Goal: Information Seeking & Learning: Learn about a topic

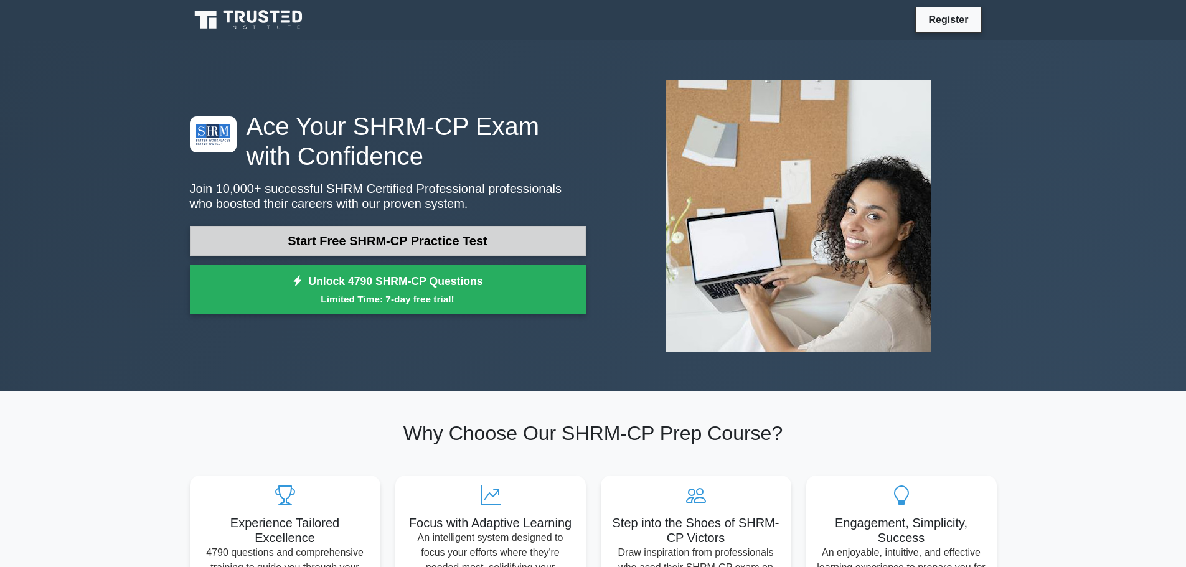
click at [480, 235] on link "Start Free SHRM-CP Practice Test" at bounding box center [388, 241] width 396 height 30
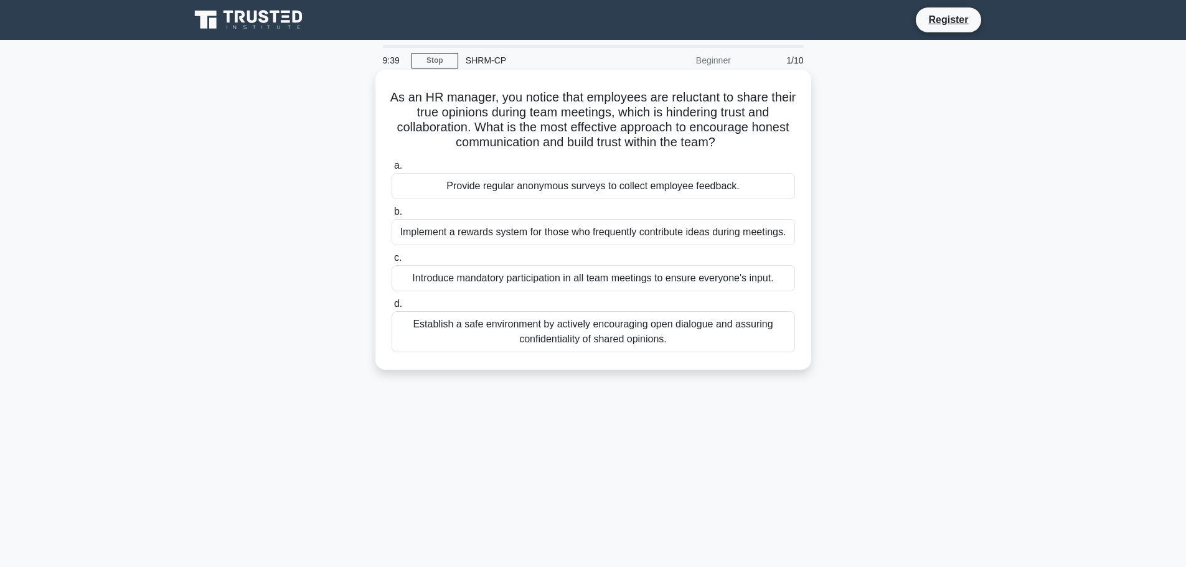
click at [496, 333] on div "Establish a safe environment by actively encouraging open dialogue and assuring…" at bounding box center [592, 331] width 403 height 41
click at [391, 308] on input "d. Establish a safe environment by actively encouraging open dialogue and assur…" at bounding box center [391, 304] width 0 height 8
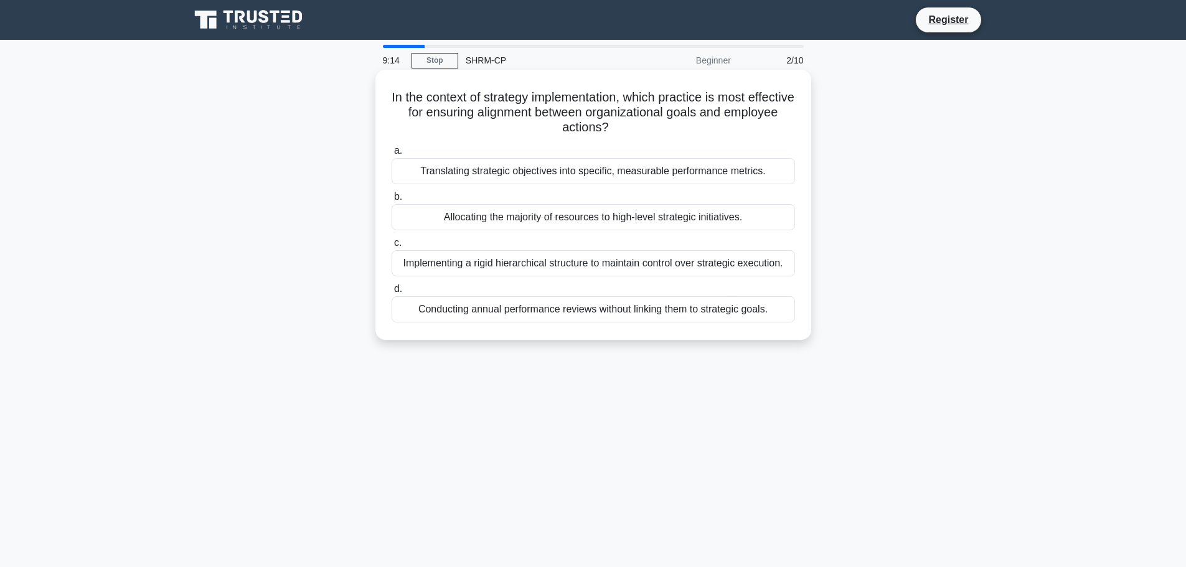
click at [570, 174] on div "Translating strategic objectives into specific, measurable performance metrics." at bounding box center [592, 171] width 403 height 26
click at [391, 155] on input "a. Translating strategic objectives into specific, measurable performance metri…" at bounding box center [391, 151] width 0 height 8
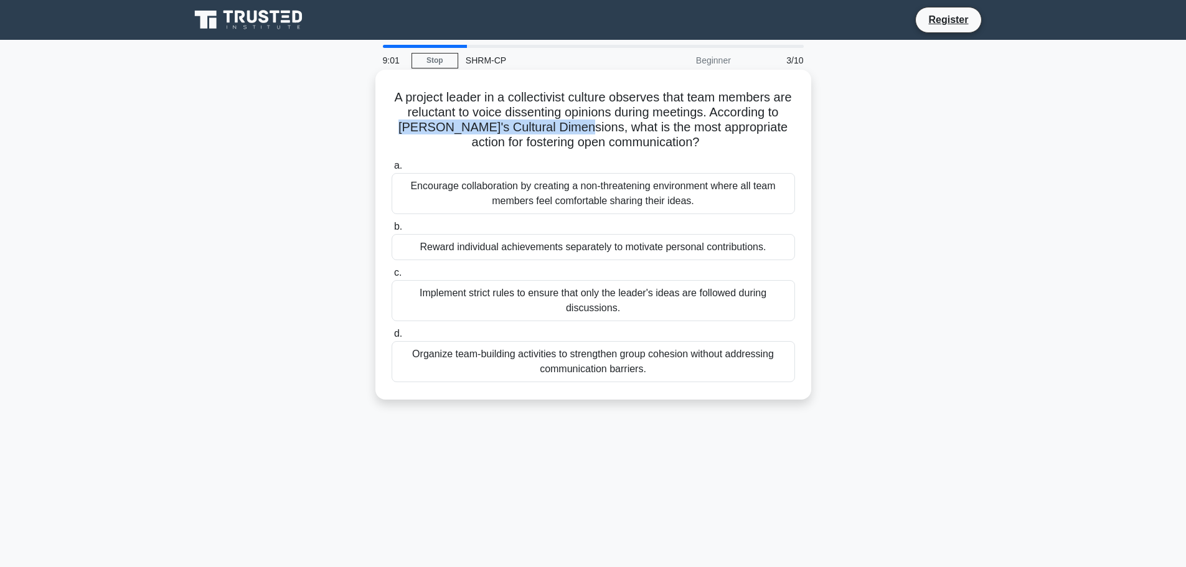
drag, startPoint x: 411, startPoint y: 126, endPoint x: 584, endPoint y: 122, distance: 173.7
click at [584, 122] on h5 "A project leader in a collectivist culture observes that team members are reluc…" at bounding box center [593, 120] width 406 height 61
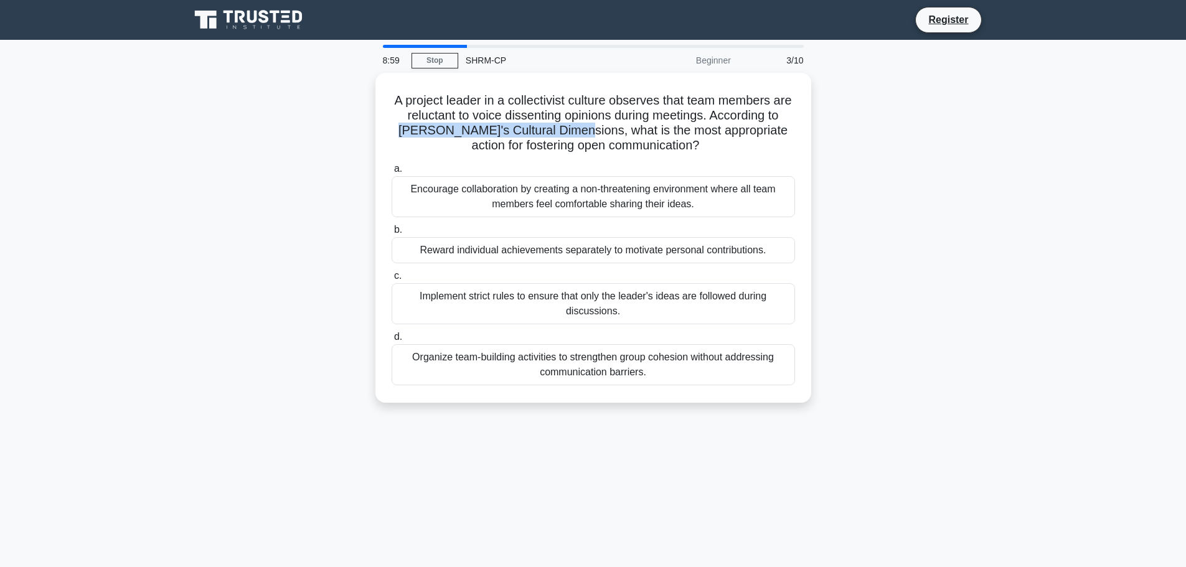
copy h5 "[PERSON_NAME]'s Cultural Dimensions"
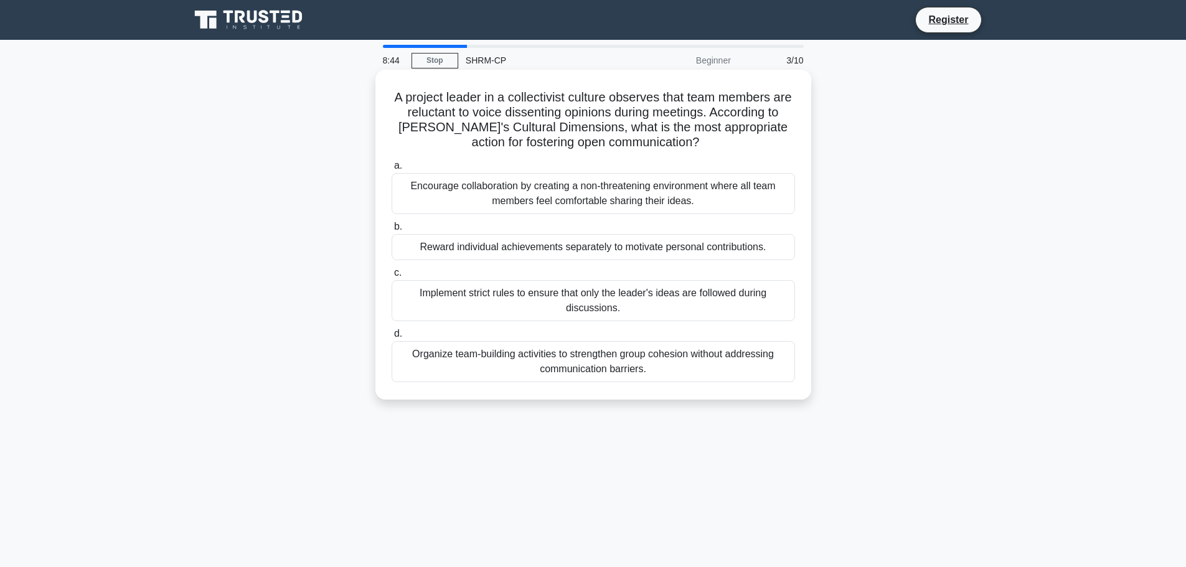
click at [445, 193] on div "Encourage collaboration by creating a non-threatening environment where all tea…" at bounding box center [592, 193] width 403 height 41
click at [391, 170] on input "a. Encourage collaboration by creating a non-threatening environment where all …" at bounding box center [391, 166] width 0 height 8
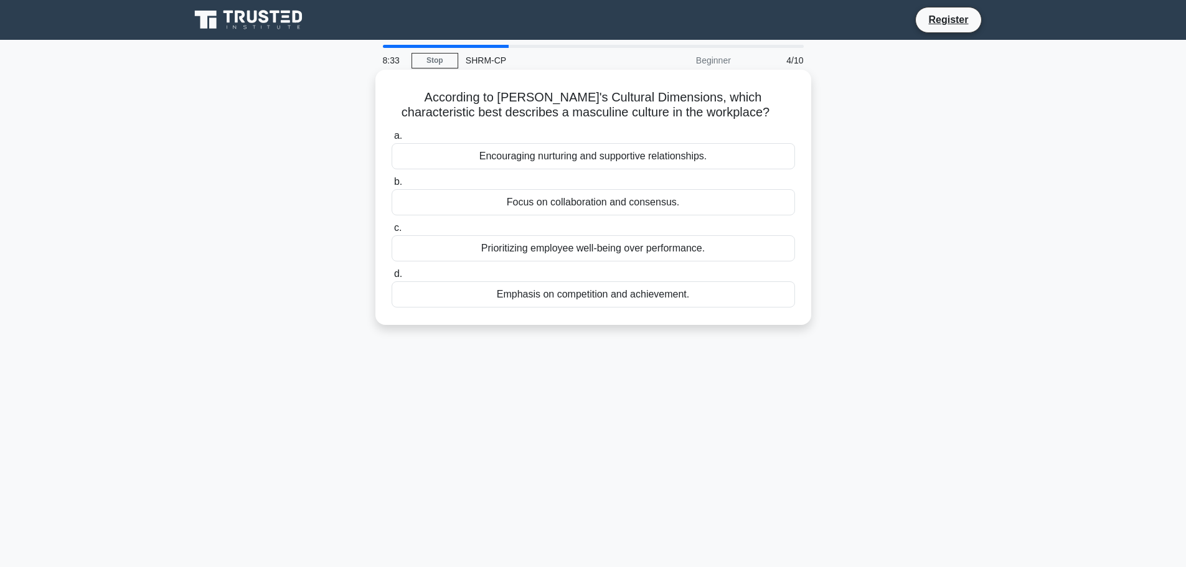
click at [588, 302] on div "Emphasis on competition and achievement." at bounding box center [592, 294] width 403 height 26
click at [391, 278] on input "d. Emphasis on competition and achievement." at bounding box center [391, 274] width 0 height 8
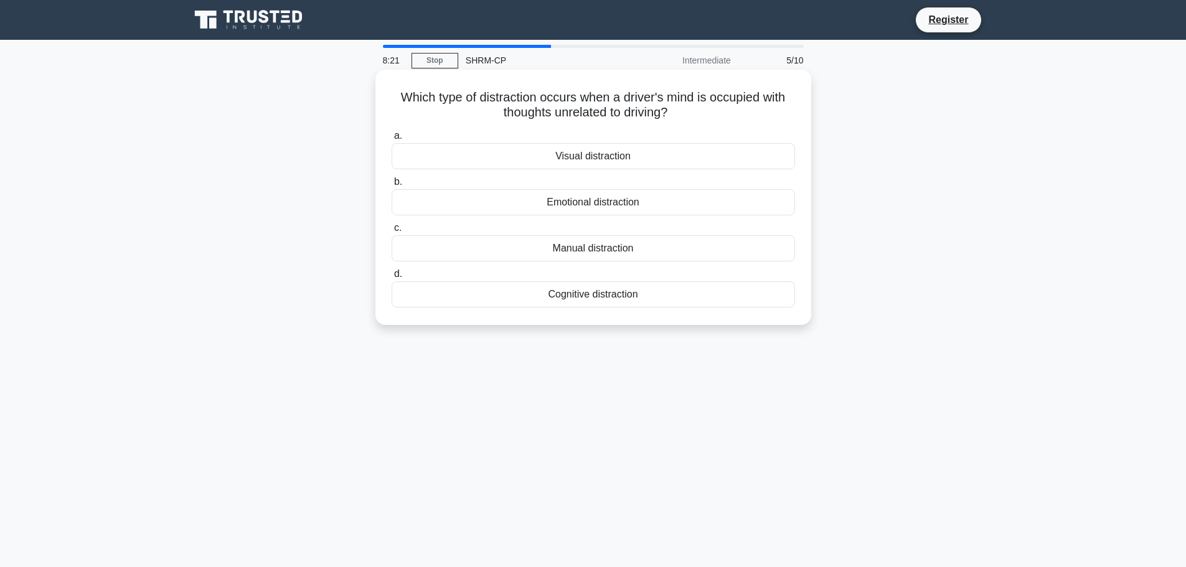
click at [600, 291] on div "Cognitive distraction" at bounding box center [592, 294] width 403 height 26
click at [391, 278] on input "d. Cognitive distraction" at bounding box center [391, 274] width 0 height 8
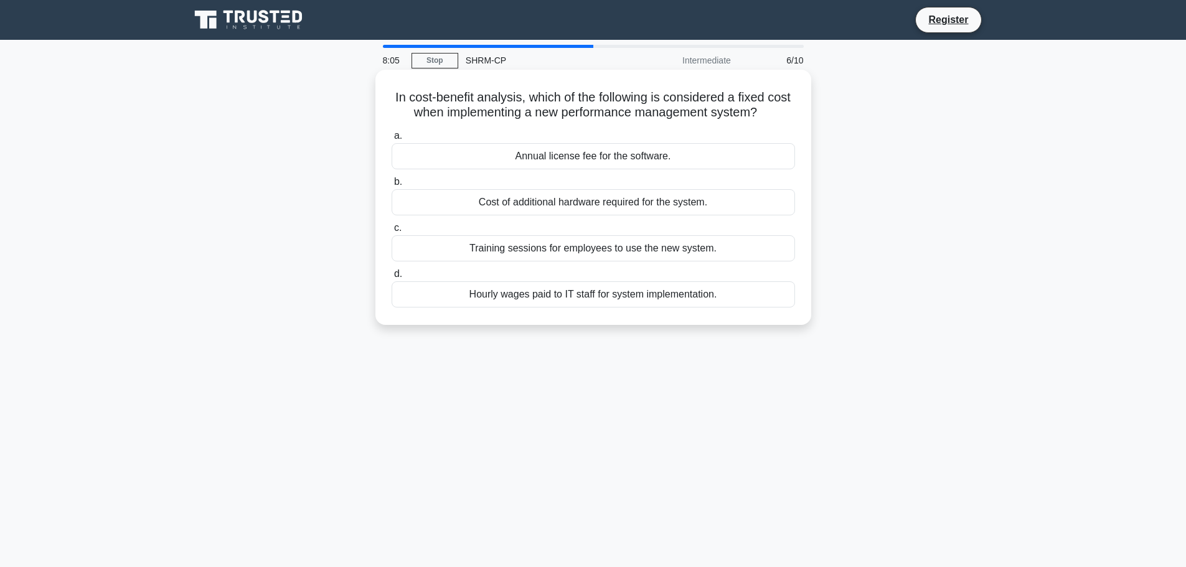
click at [471, 134] on label "a. Annual license fee for the software." at bounding box center [592, 148] width 403 height 41
click at [391, 134] on input "a. Annual license fee for the software." at bounding box center [391, 136] width 0 height 8
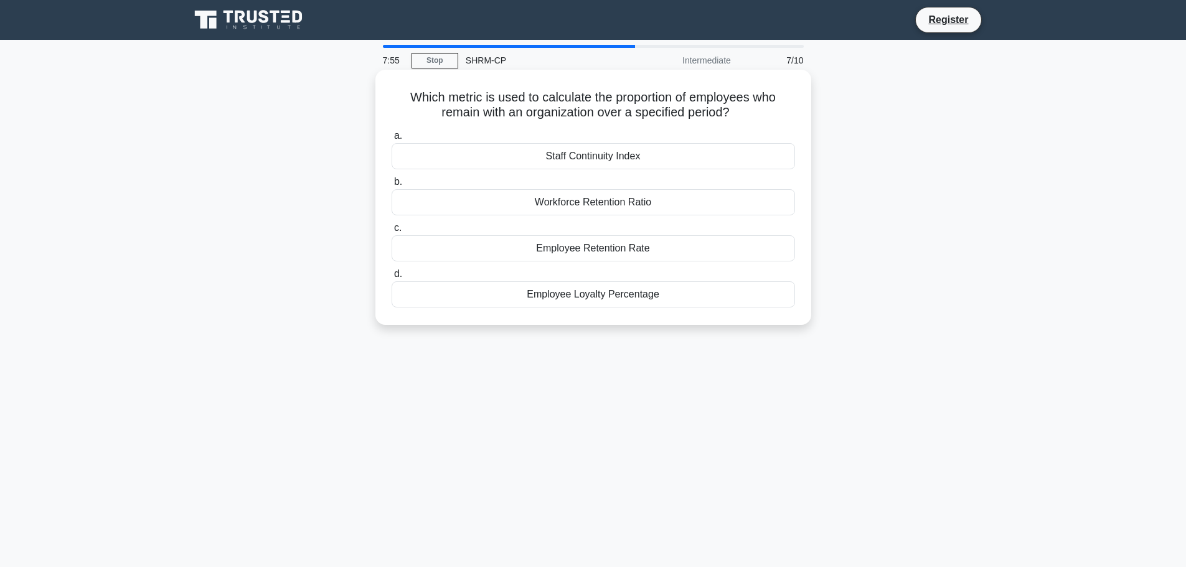
click at [660, 253] on div "Employee Retention Rate" at bounding box center [592, 248] width 403 height 26
click at [391, 232] on input "c. Employee Retention Rate" at bounding box center [391, 228] width 0 height 8
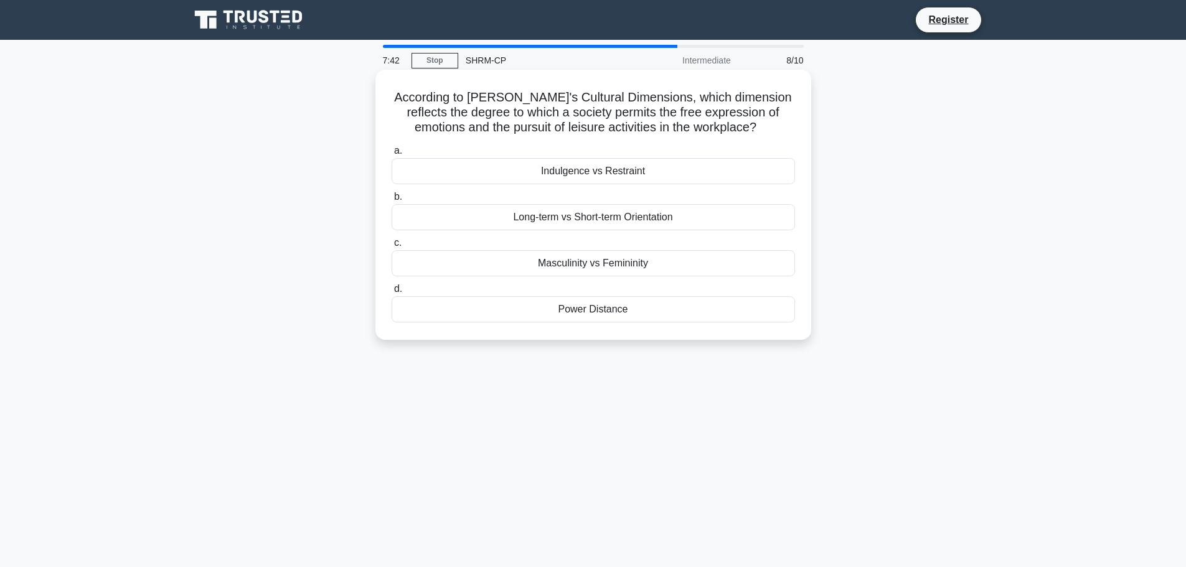
click at [542, 260] on div "Masculinity vs Femininity" at bounding box center [592, 263] width 403 height 26
click at [391, 247] on input "c. Masculinity vs Femininity" at bounding box center [391, 243] width 0 height 8
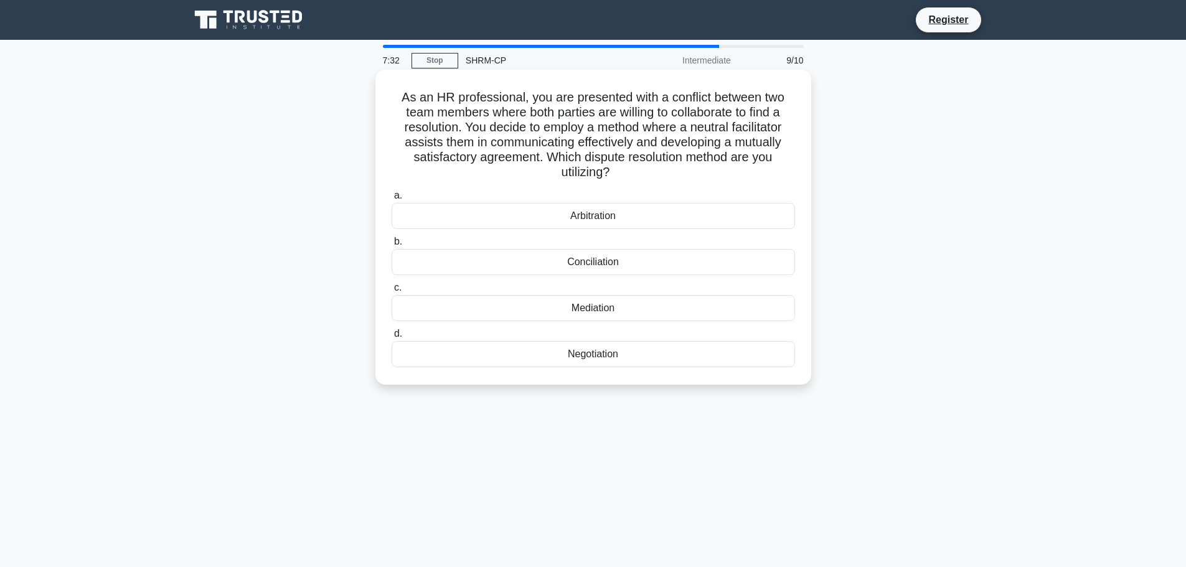
click at [598, 312] on div "Mediation" at bounding box center [592, 308] width 403 height 26
click at [391, 292] on input "c. Mediation" at bounding box center [391, 288] width 0 height 8
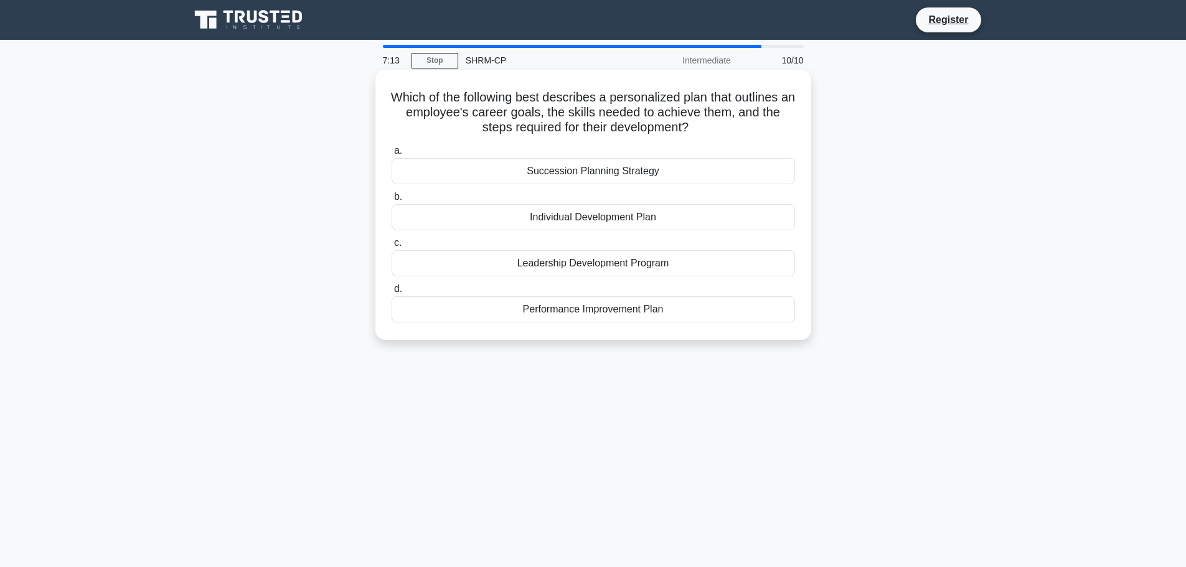
click at [609, 162] on div "Succession Planning Strategy" at bounding box center [592, 171] width 403 height 26
click at [391, 155] on input "a. Succession Planning Strategy" at bounding box center [391, 151] width 0 height 8
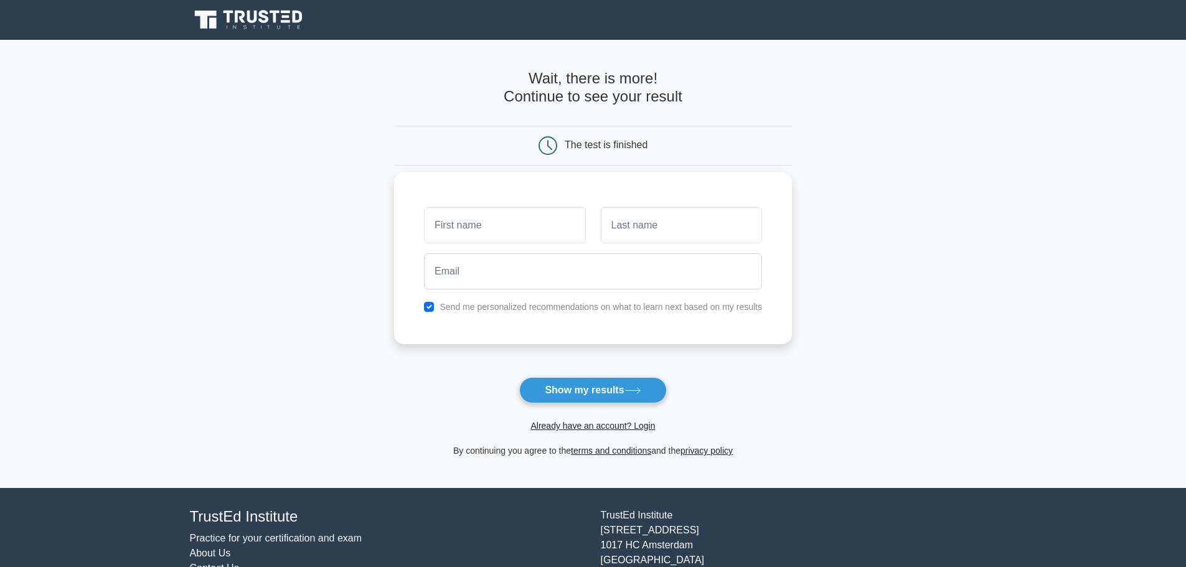
click at [497, 221] on input "text" at bounding box center [504, 225] width 161 height 36
type input "Brittni"
type input "Collins"
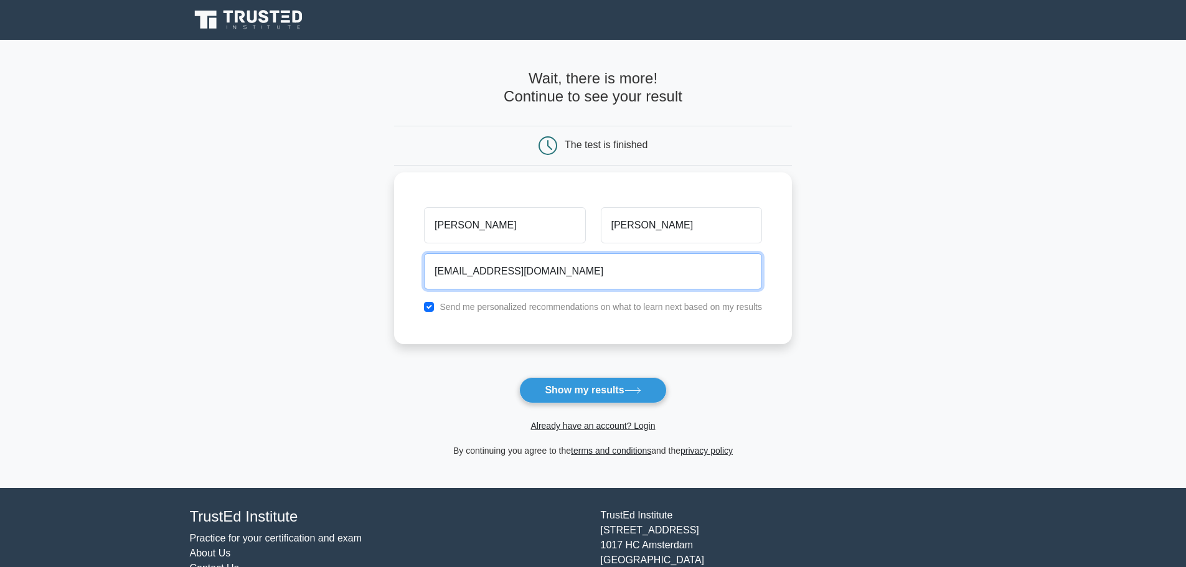
type input "BrittniCollins96@gmail.com"
click at [519, 377] on button "Show my results" at bounding box center [592, 390] width 147 height 26
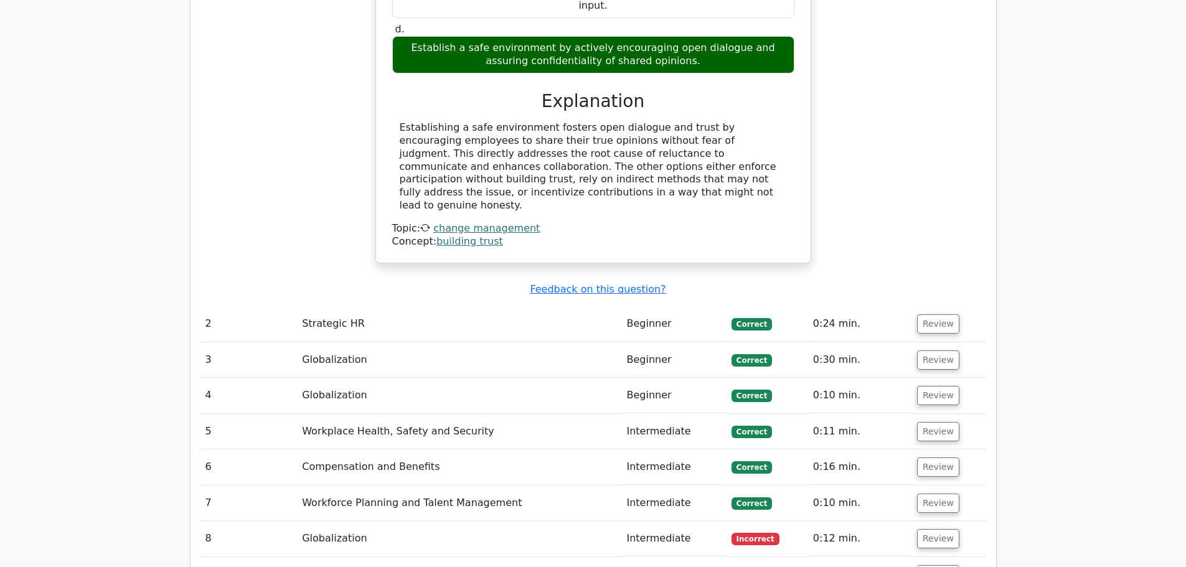
scroll to position [1369, 0]
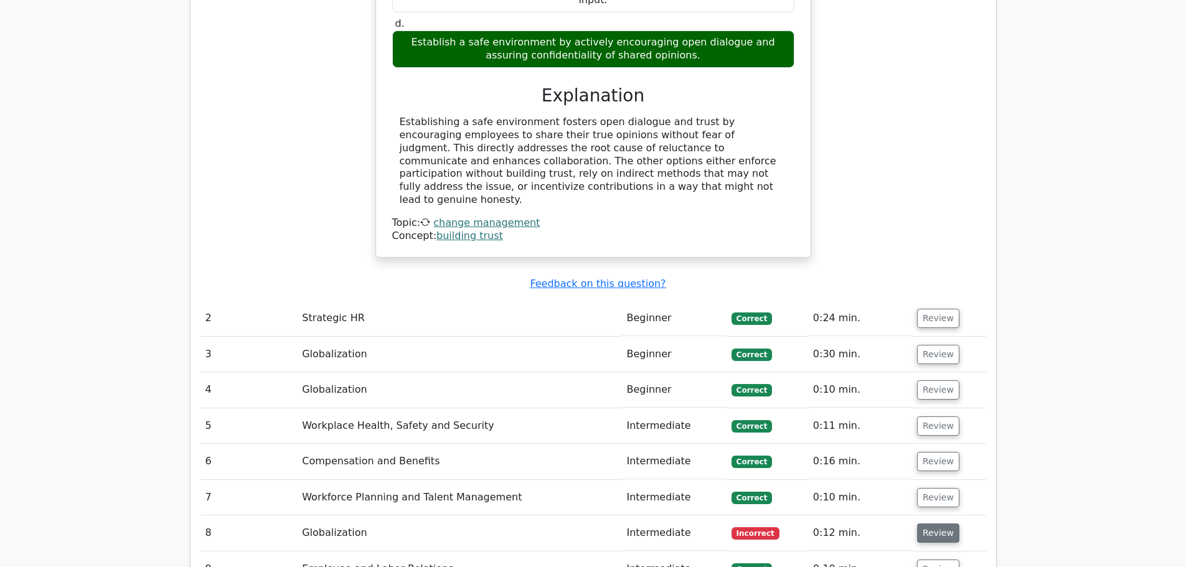
click at [929, 523] on button "Review" at bounding box center [938, 532] width 42 height 19
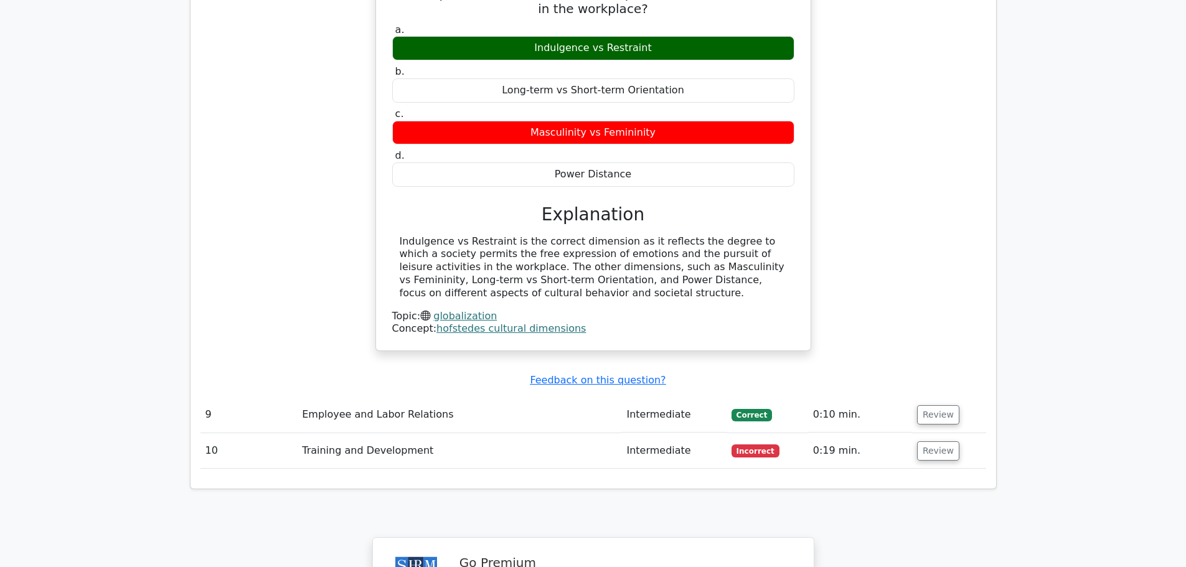
scroll to position [1992, 0]
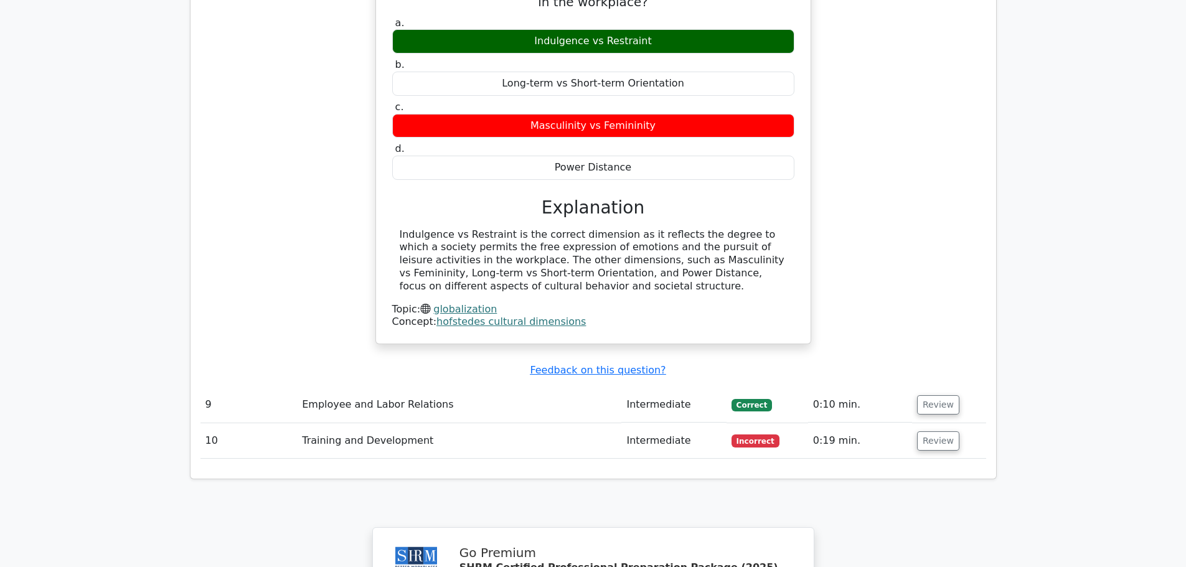
click at [442, 423] on td "Training and Development" at bounding box center [459, 440] width 324 height 35
click at [942, 431] on button "Review" at bounding box center [938, 440] width 42 height 19
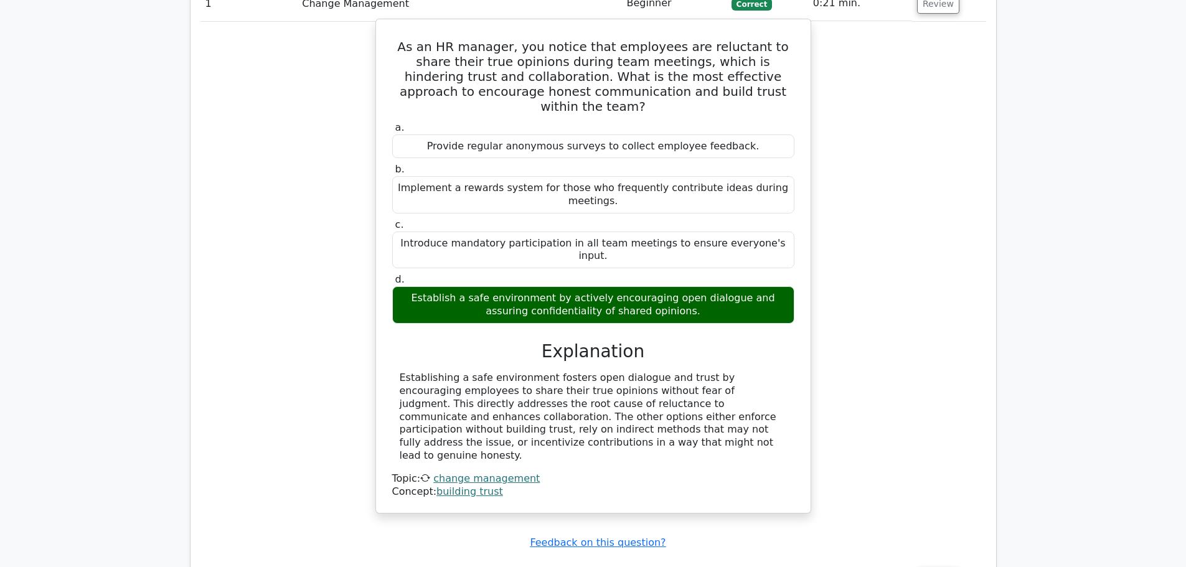
scroll to position [934, 0]
